Goal: Information Seeking & Learning: Learn about a topic

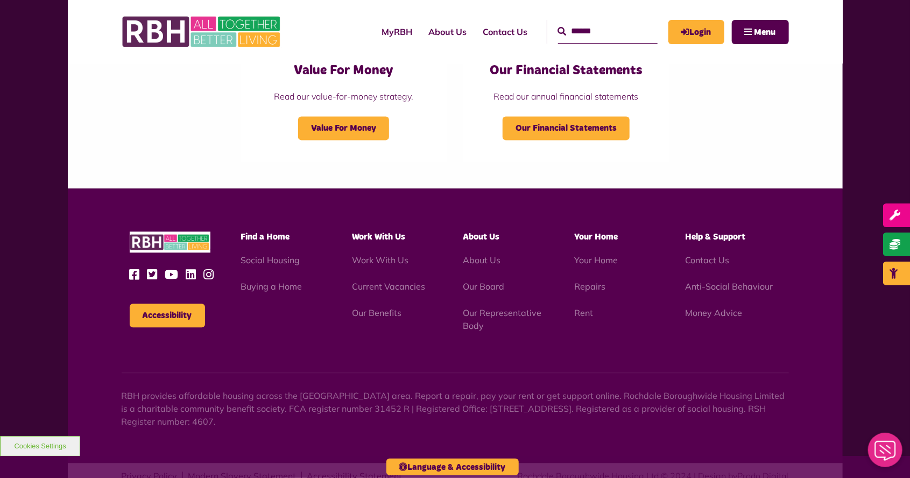
scroll to position [1201, 0]
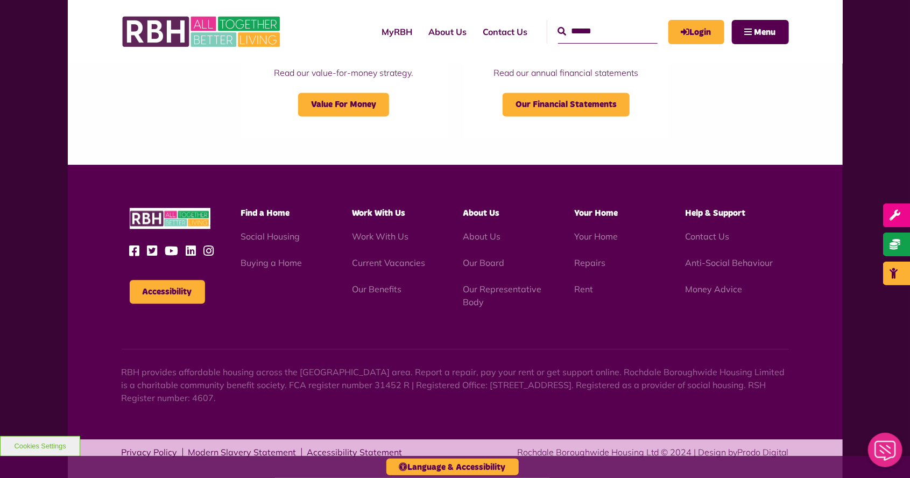
click at [414, 239] on li "Work With Us" at bounding box center [399, 236] width 95 height 13
click at [372, 239] on link "Work With Us" at bounding box center [380, 236] width 56 height 11
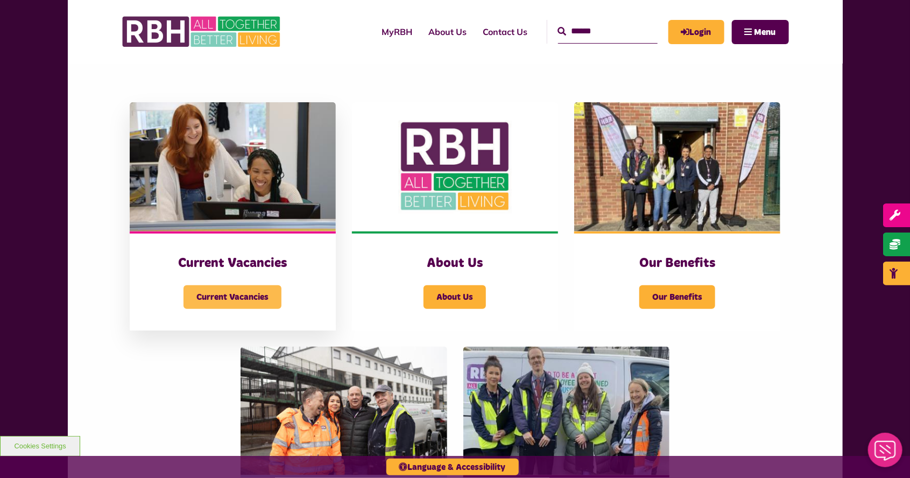
click at [229, 303] on span "Current Vacancies" at bounding box center [232, 297] width 98 height 24
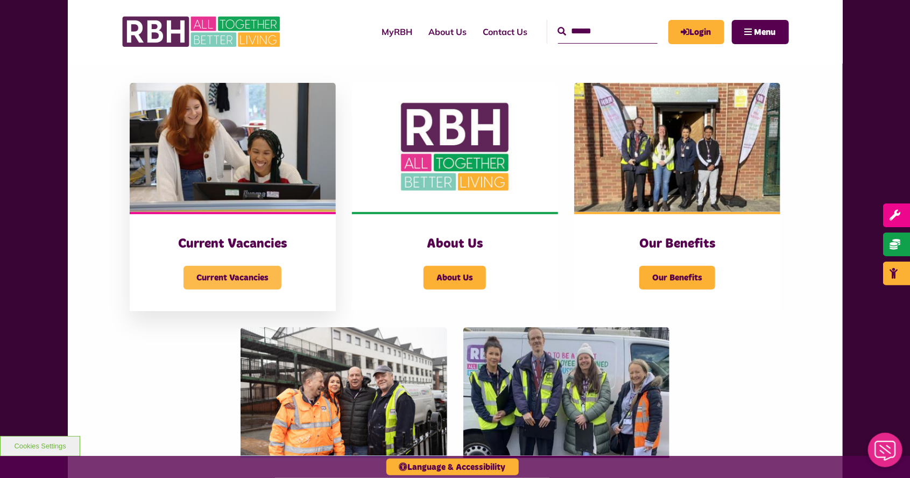
scroll to position [241, 0]
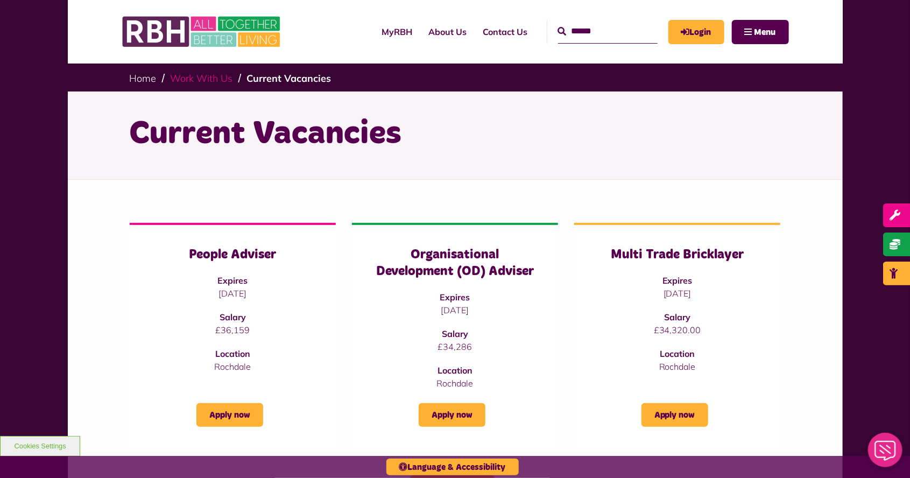
click at [203, 82] on link "Work With Us" at bounding box center [202, 78] width 62 height 12
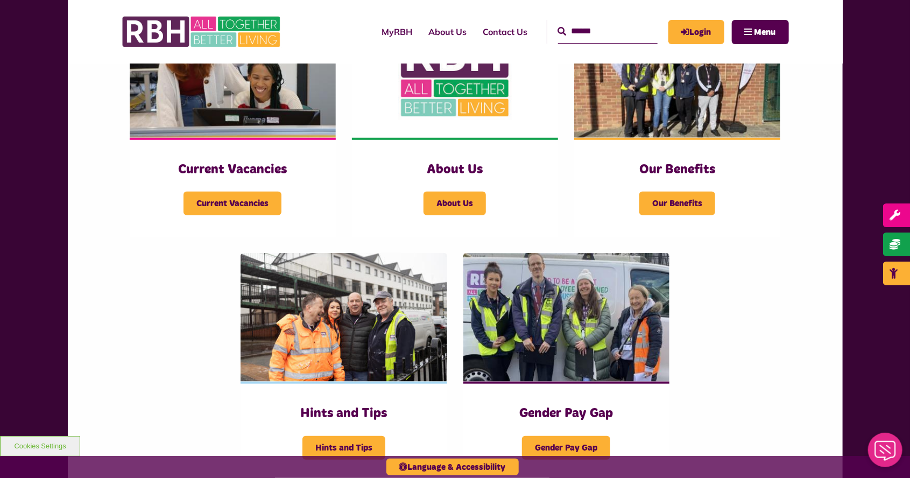
scroll to position [285, 0]
click at [702, 204] on span "Our Benefits" at bounding box center [677, 204] width 76 height 24
